Goal: Task Accomplishment & Management: Use online tool/utility

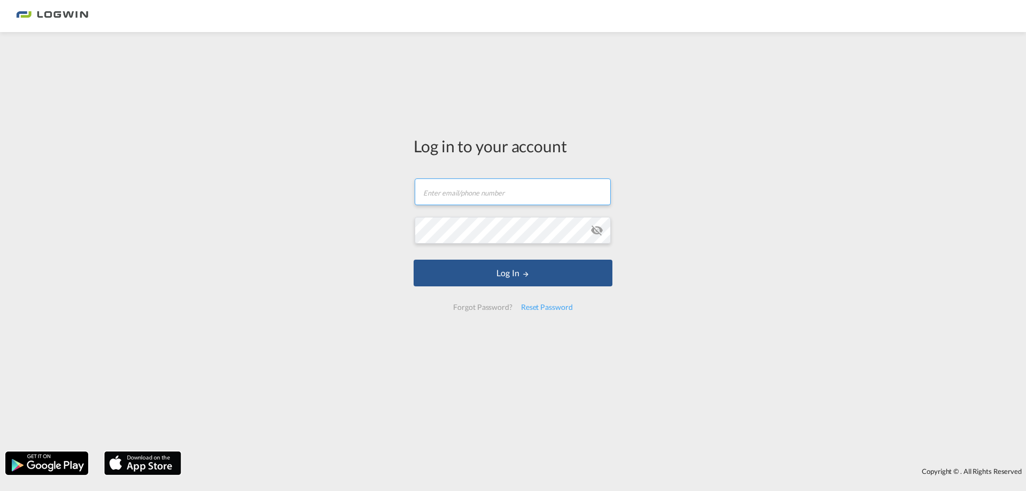
click at [484, 203] on input "text" at bounding box center [513, 191] width 196 height 27
click at [492, 191] on input "text" at bounding box center [513, 191] width 196 height 27
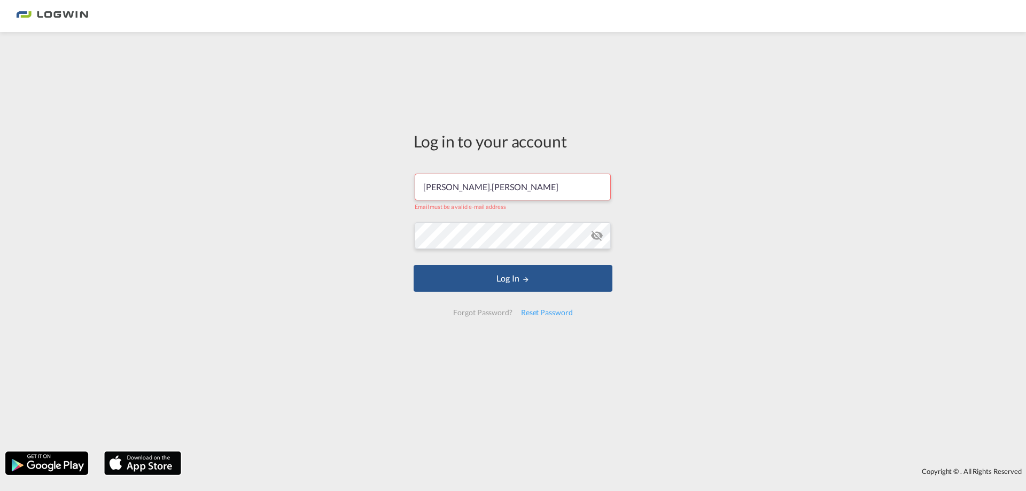
click at [525, 185] on input "[PERSON_NAME].[PERSON_NAME]" at bounding box center [513, 187] width 196 height 27
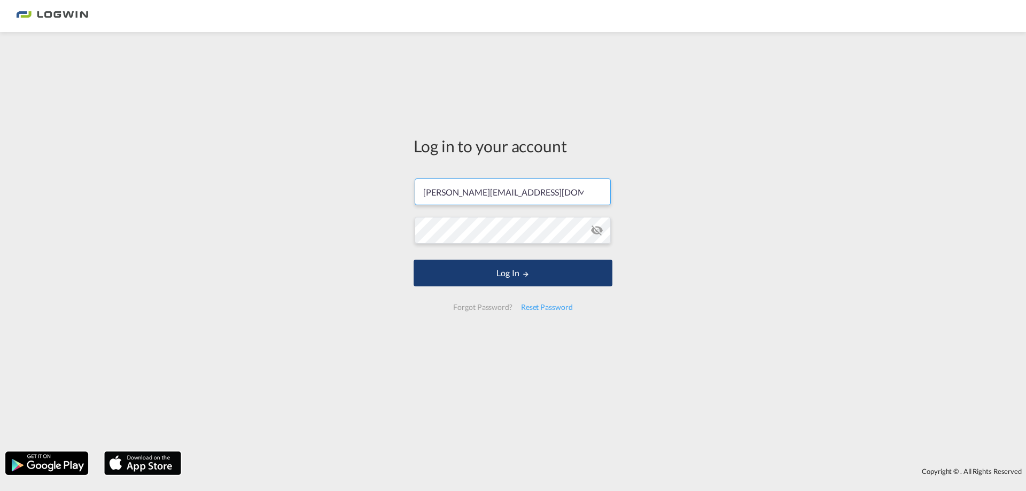
type input "[PERSON_NAME][EMAIL_ADDRESS][DOMAIN_NAME]"
click at [523, 275] on md-icon "LOGIN" at bounding box center [525, 273] width 7 height 7
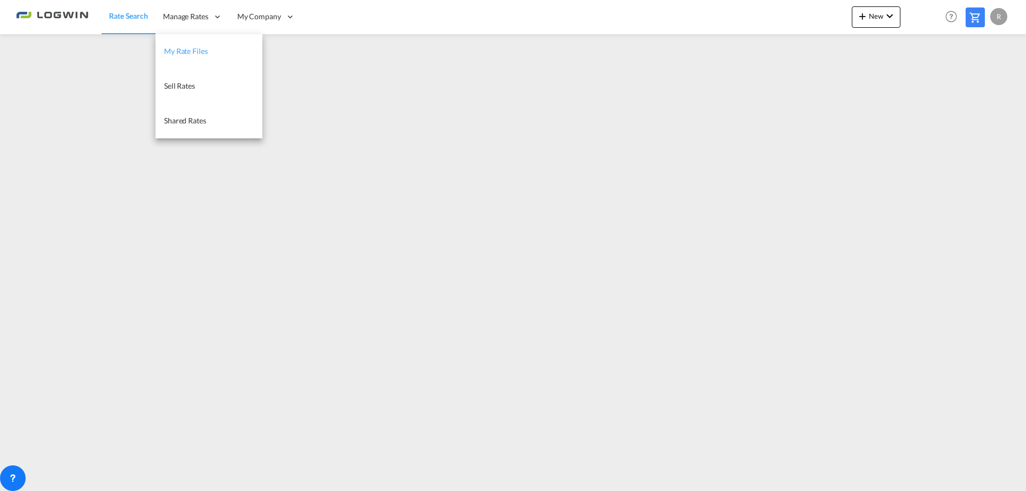
click at [190, 47] on span "My Rate Files" at bounding box center [186, 50] width 44 height 9
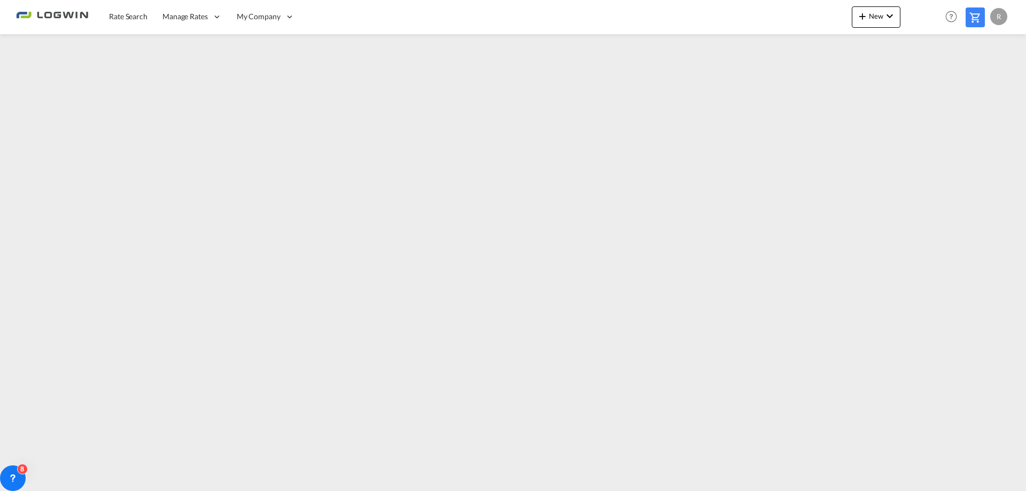
click at [998, 14] on div "R" at bounding box center [998, 16] width 17 height 17
click at [980, 45] on button "My Profile" at bounding box center [986, 46] width 69 height 21
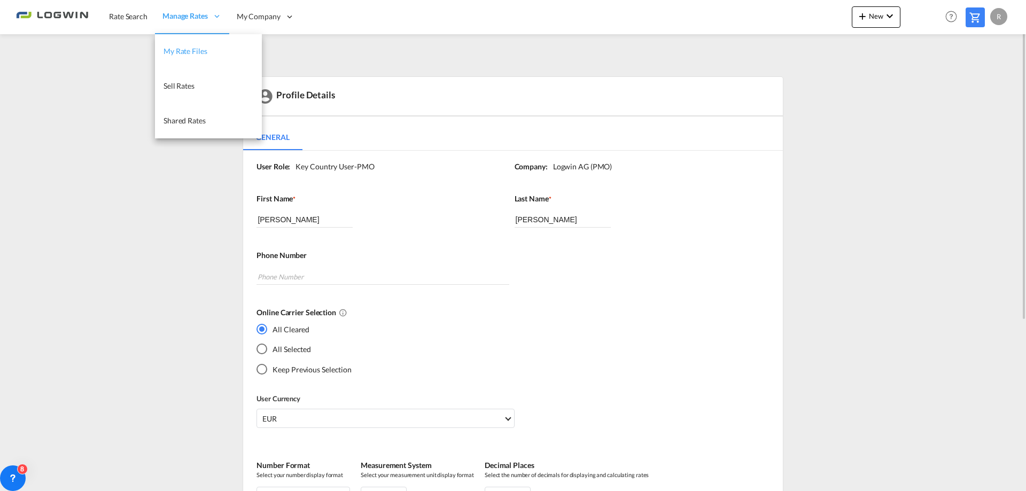
click at [182, 51] on span "My Rate Files" at bounding box center [185, 50] width 44 height 9
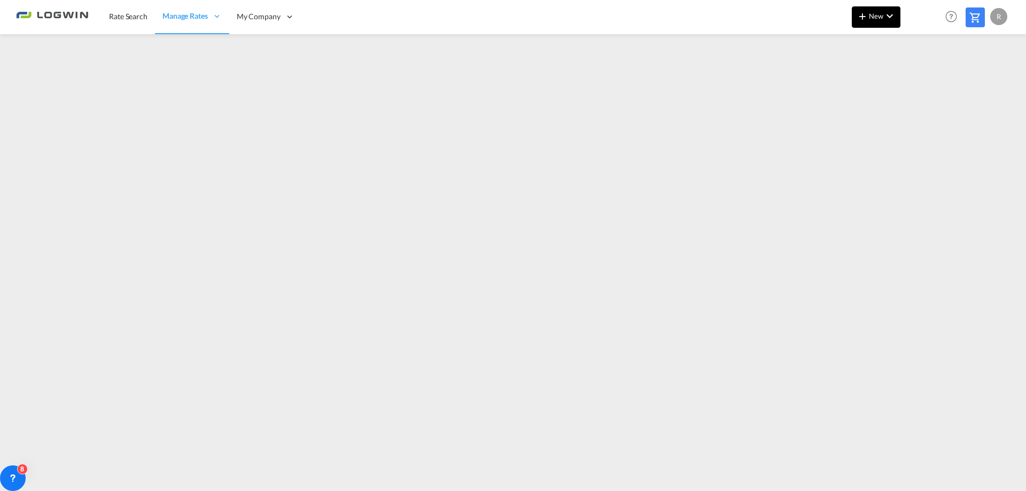
click at [874, 17] on span "New" at bounding box center [876, 16] width 40 height 9
click at [926, 81] on span "Ratesheet" at bounding box center [920, 79] width 12 height 21
click at [884, 15] on md-icon "icon-chevron-down" at bounding box center [889, 16] width 13 height 13
click at [926, 83] on span "Ratesheet" at bounding box center [920, 79] width 12 height 21
click at [1007, 13] on md-menu "R" at bounding box center [1000, 12] width 20 height 25
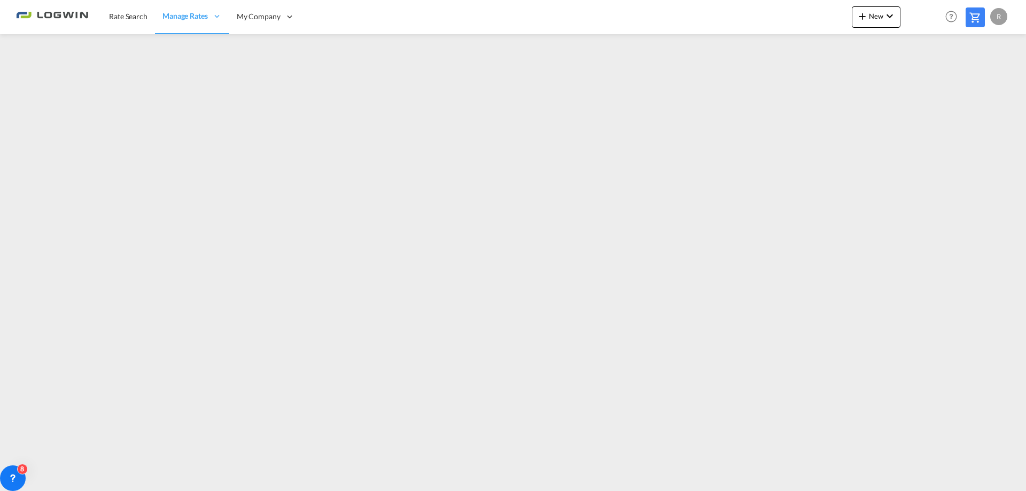
click at [1004, 14] on div "R" at bounding box center [998, 16] width 17 height 17
click at [986, 83] on button "Logout" at bounding box center [986, 81] width 69 height 21
